Goal: Navigation & Orientation: Find specific page/section

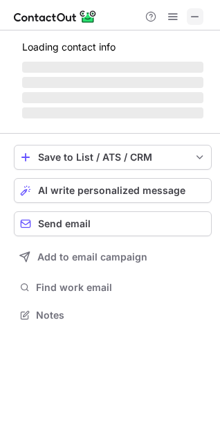
scroll to position [314, 220]
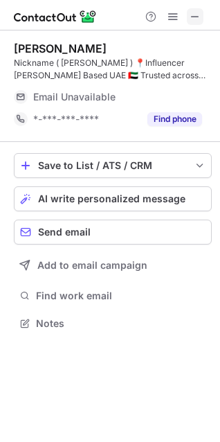
click at [198, 16] on span at bounding box center [195, 16] width 11 height 11
